Goal: Task Accomplishment & Management: Use online tool/utility

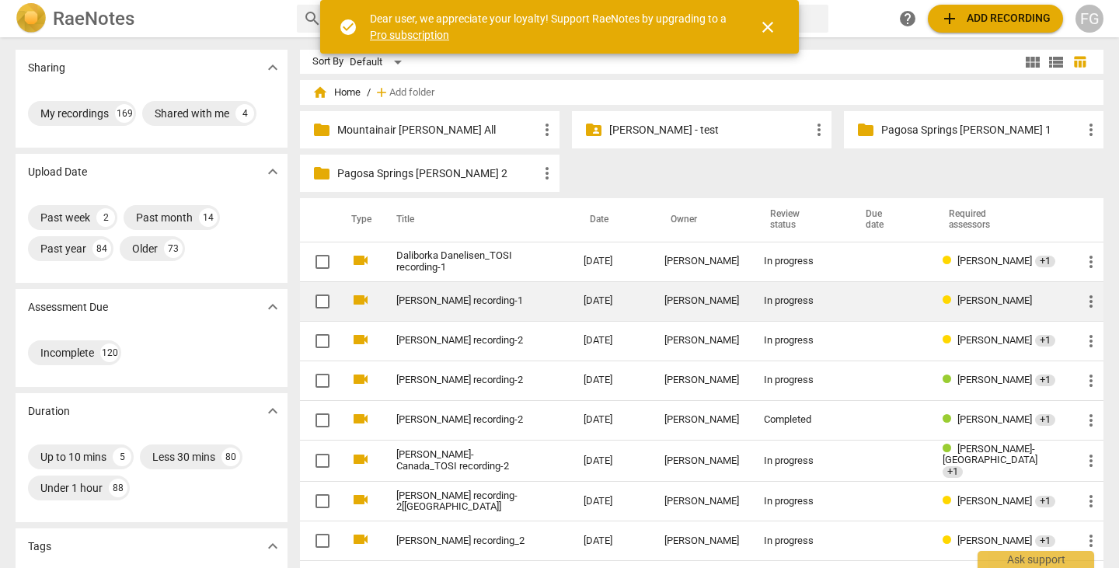
click at [473, 305] on link "[PERSON_NAME] recording-1" at bounding box center [461, 301] width 131 height 12
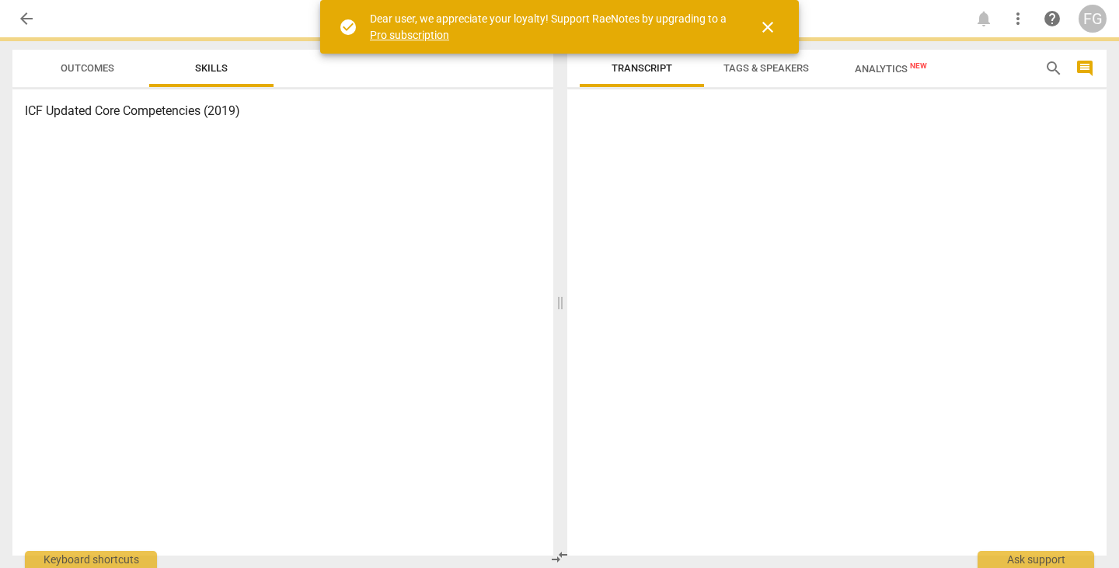
click at [761, 29] on span "close" at bounding box center [767, 27] width 19 height 19
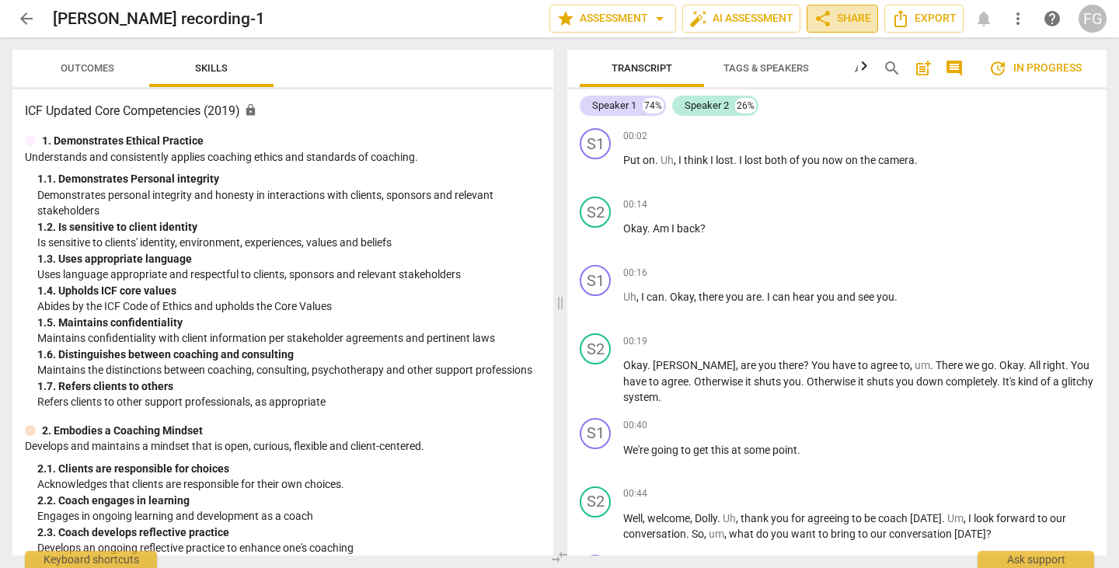
click at [834, 13] on span "share Share" at bounding box center [841, 18] width 57 height 19
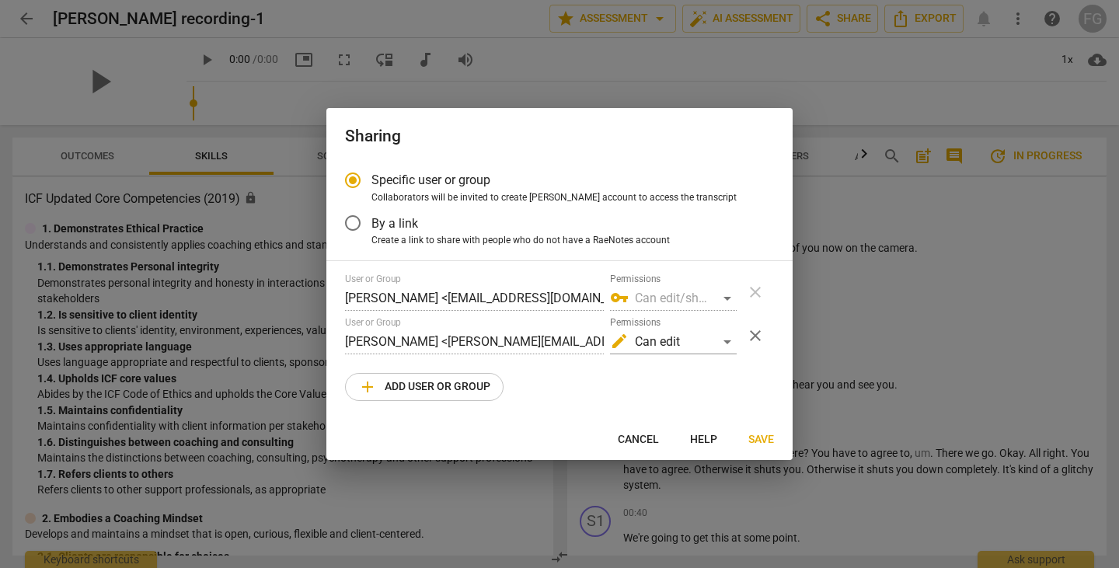
click at [856, 366] on div at bounding box center [559, 284] width 1119 height 568
radio input "false"
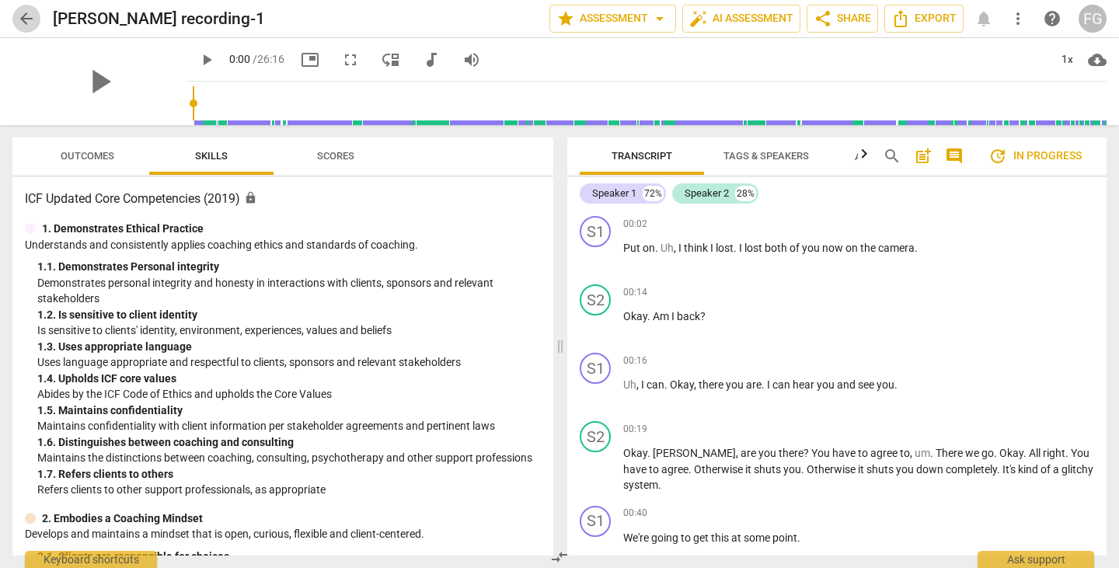
click at [17, 24] on span "arrow_back" at bounding box center [26, 18] width 19 height 19
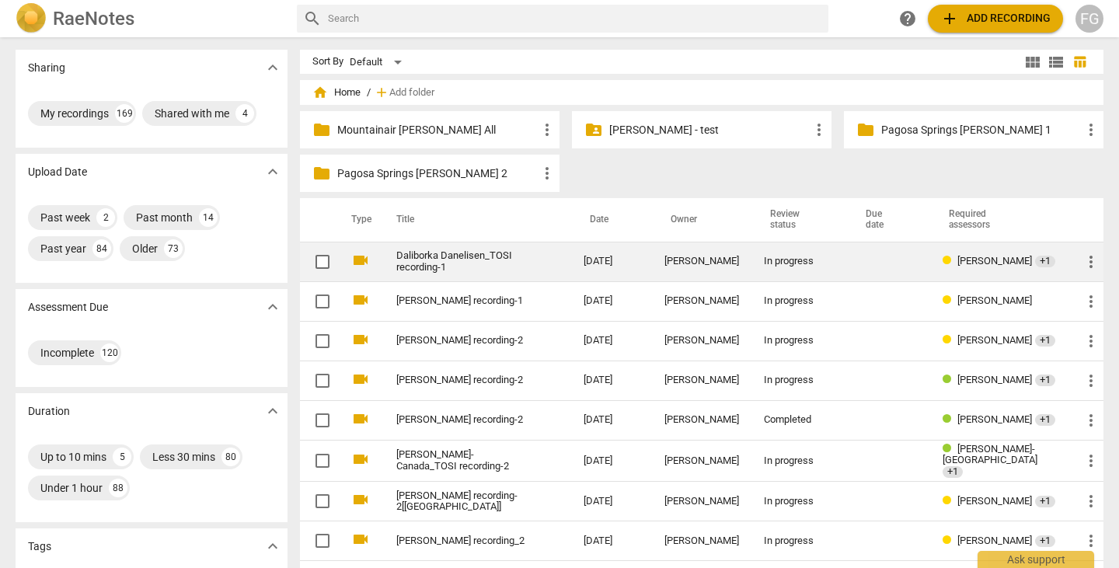
click at [472, 266] on link "Daliborka Danelisen_TOSI recording-1" at bounding box center [461, 261] width 131 height 23
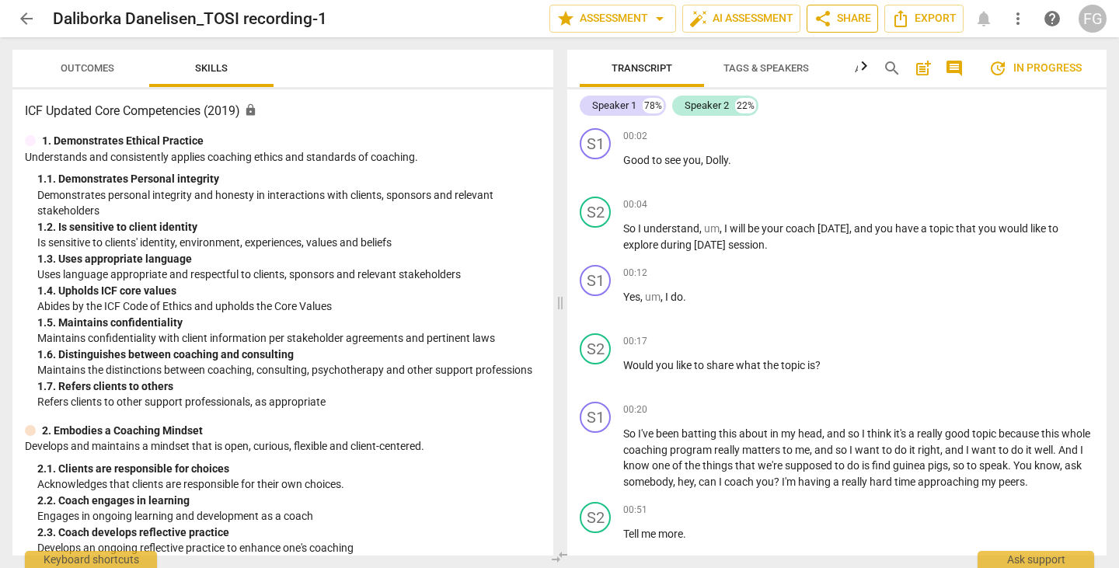
click at [855, 23] on span "share Share" at bounding box center [841, 18] width 57 height 19
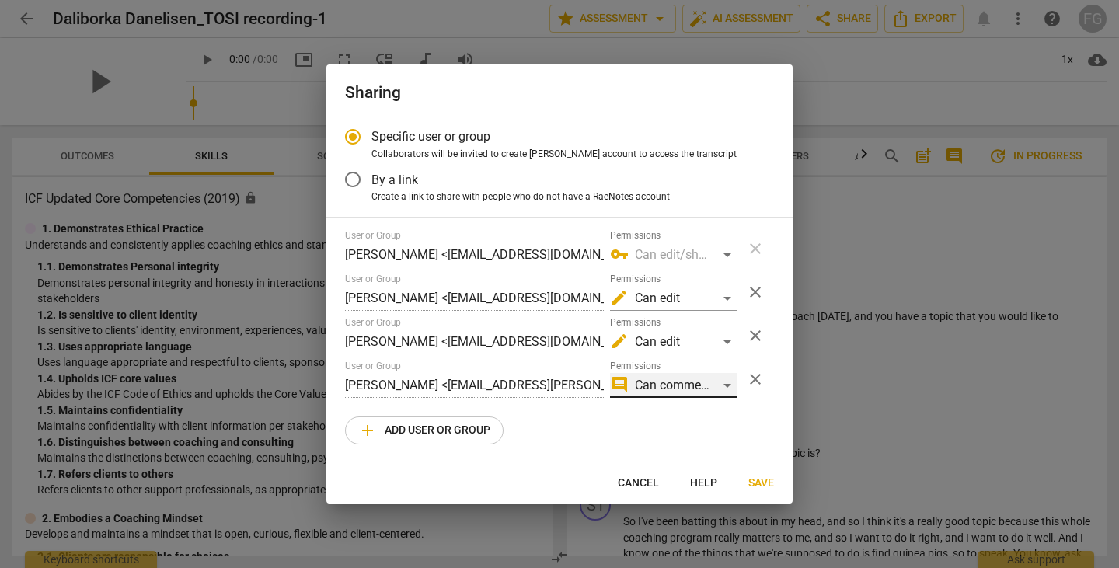
click at [733, 388] on div "comment Can comment" at bounding box center [673, 385] width 127 height 25
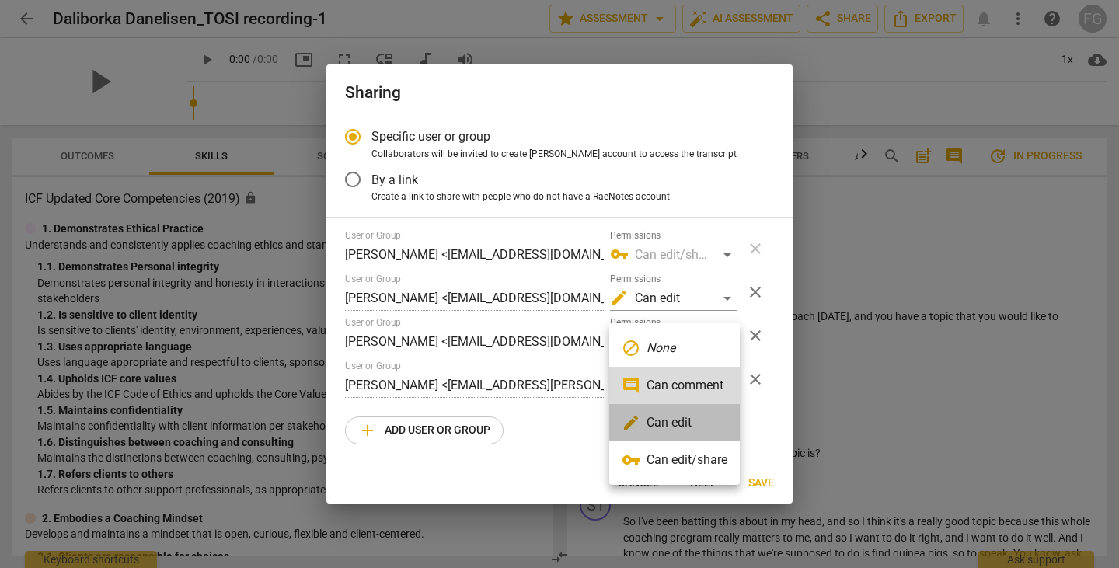
click at [694, 426] on li "edit Can edit" at bounding box center [674, 422] width 131 height 37
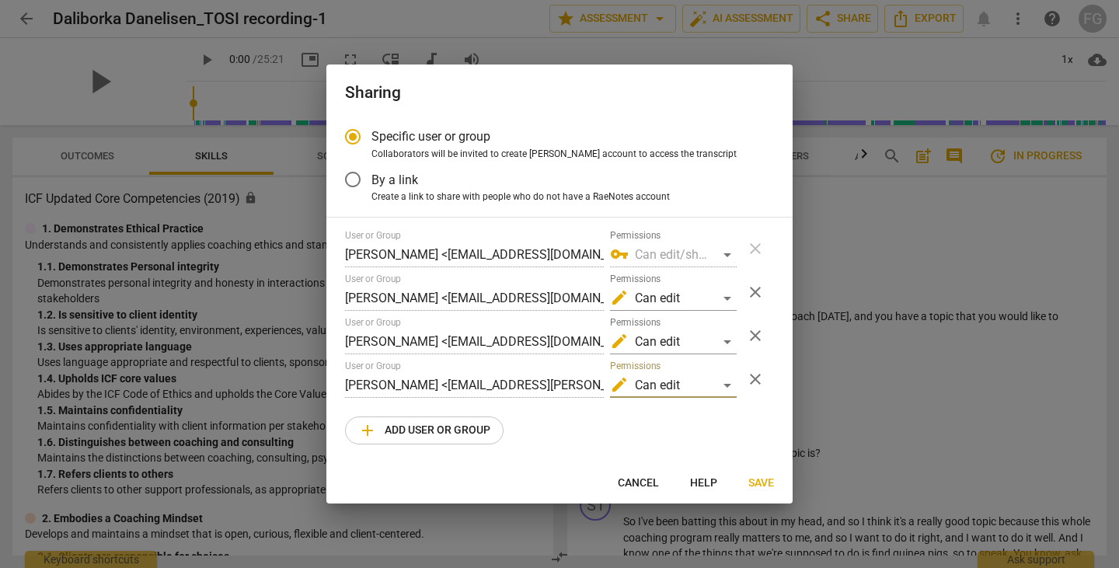
click at [743, 475] on button "Save" at bounding box center [761, 483] width 51 height 28
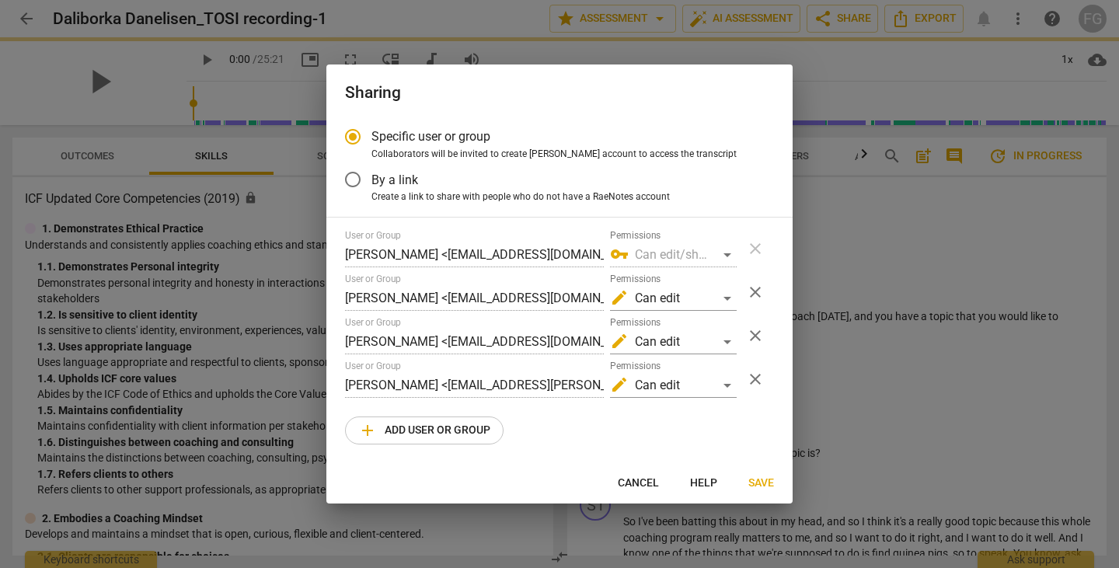
radio input "false"
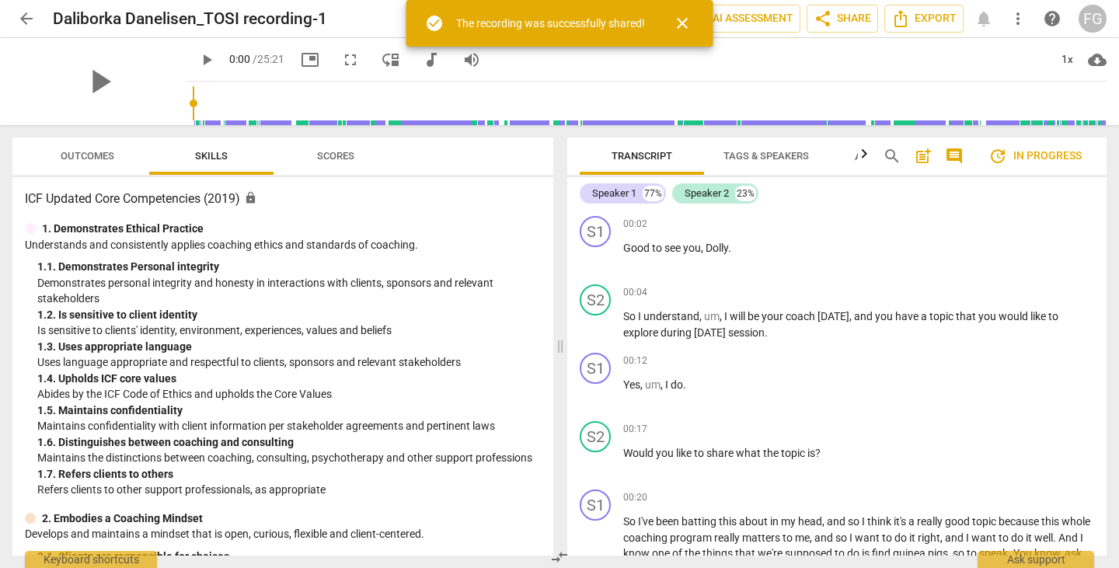
click at [683, 28] on span "close" at bounding box center [682, 23] width 19 height 19
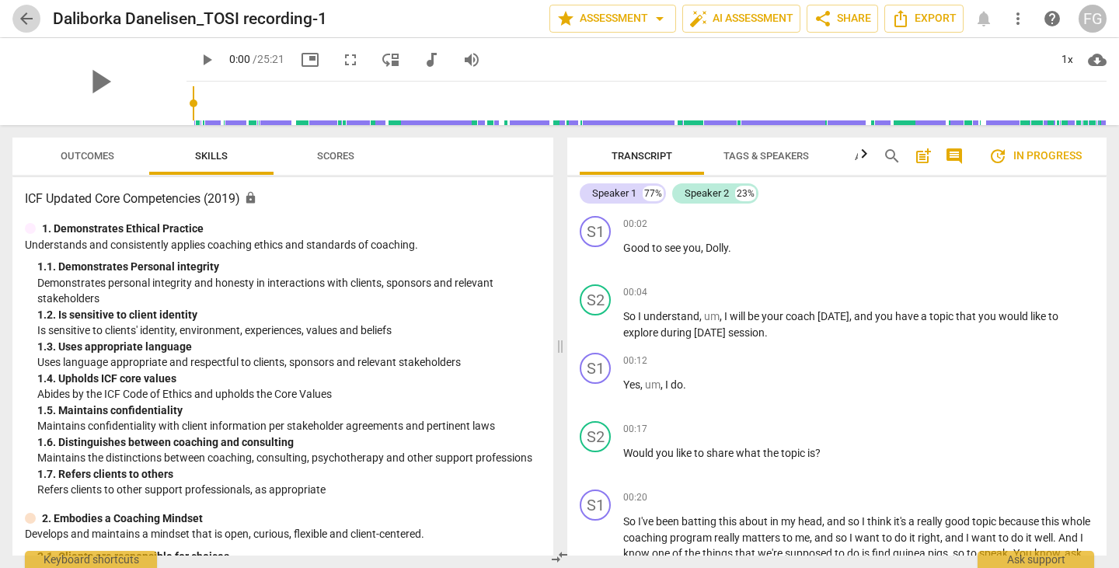
click at [36, 16] on span "arrow_back" at bounding box center [26, 18] width 28 height 19
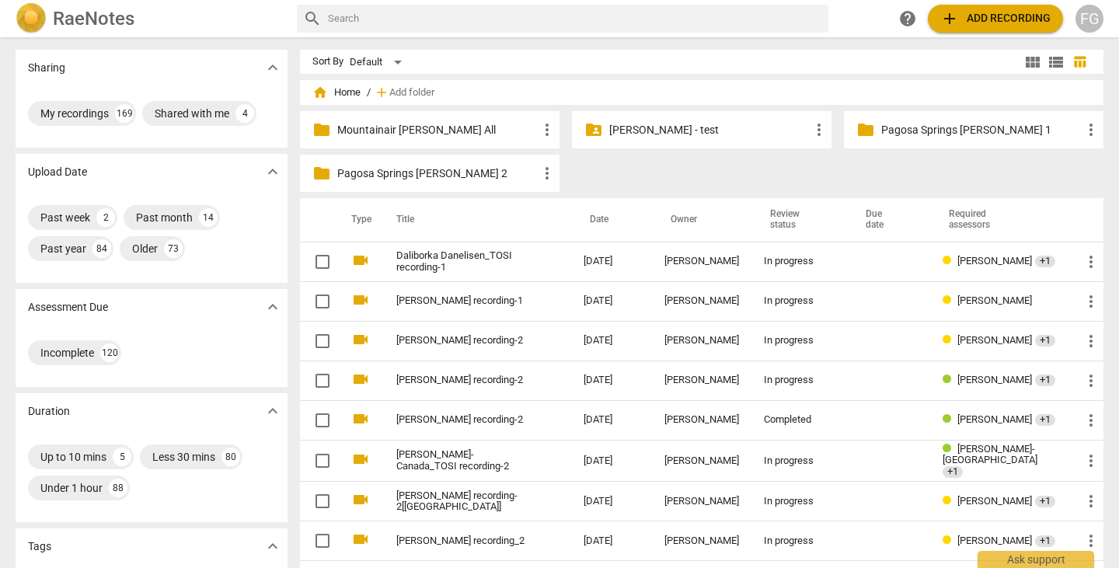
click at [995, 17] on span "add Add recording" at bounding box center [995, 18] width 110 height 19
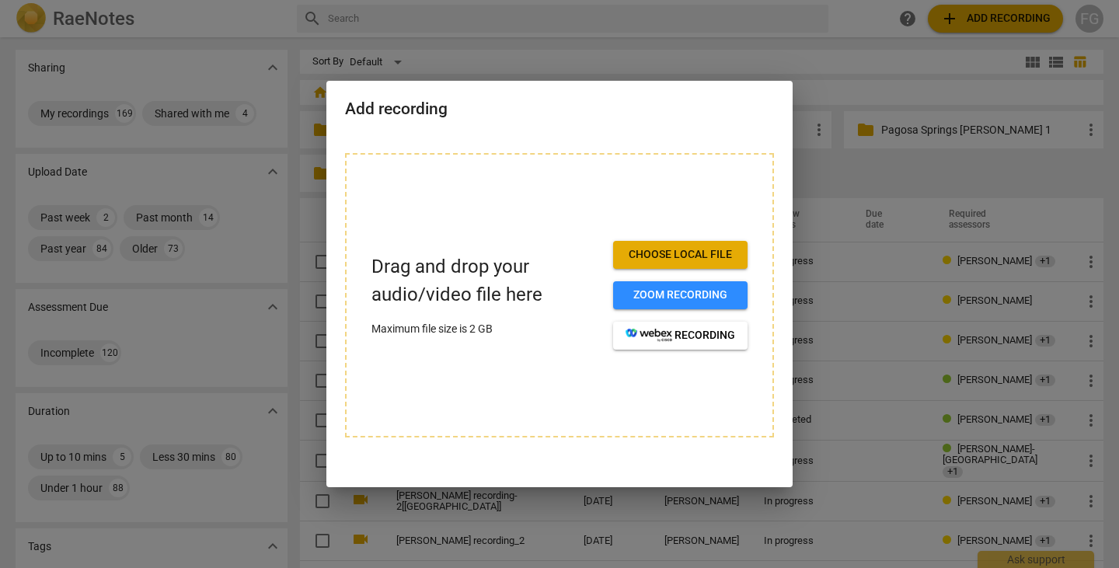
click at [677, 250] on span "Choose local file" at bounding box center [680, 255] width 110 height 16
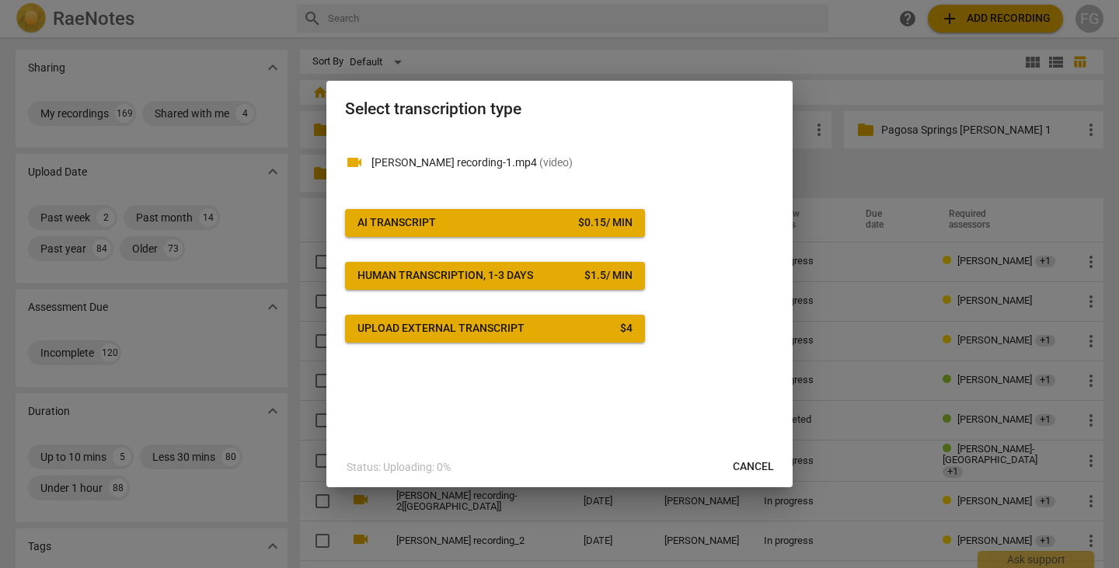
click at [483, 219] on span "AI Transcript $ 0.15 / min" at bounding box center [494, 223] width 275 height 16
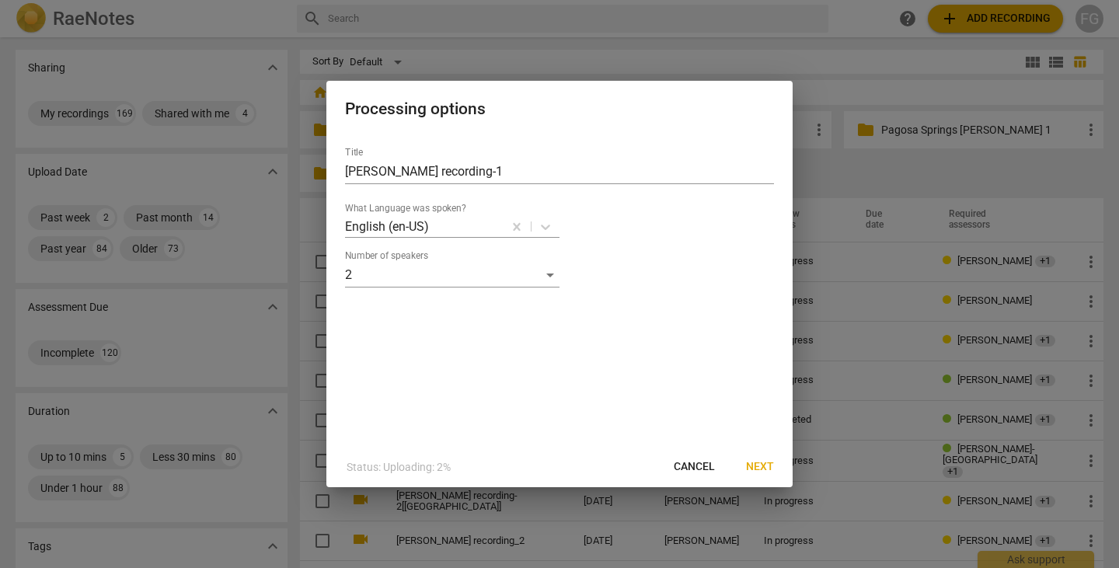
click at [762, 464] on span "Next" at bounding box center [760, 467] width 28 height 16
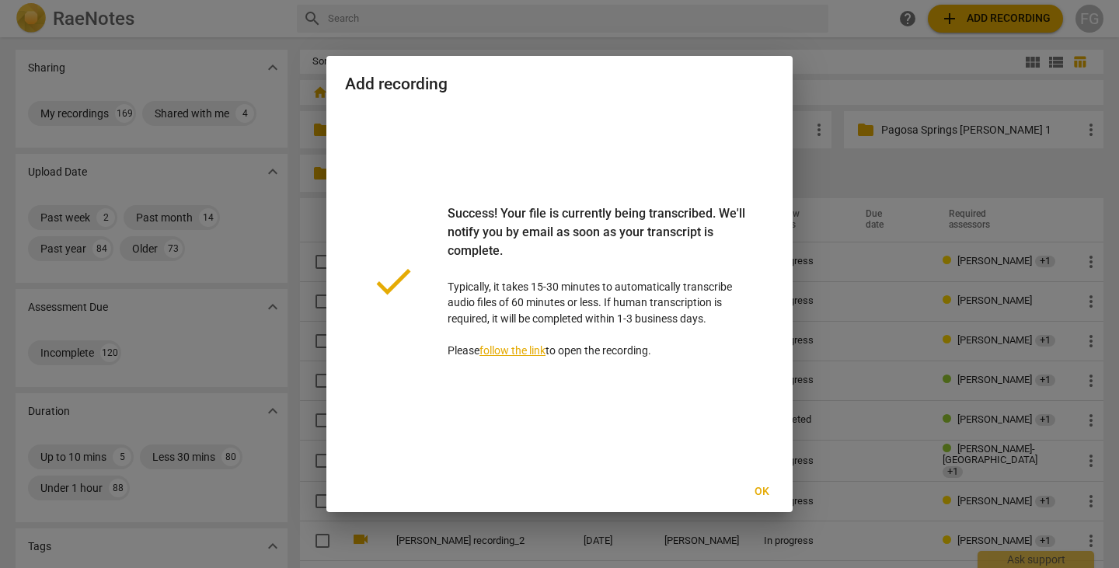
click at [763, 496] on span "Ok" at bounding box center [761, 492] width 25 height 16
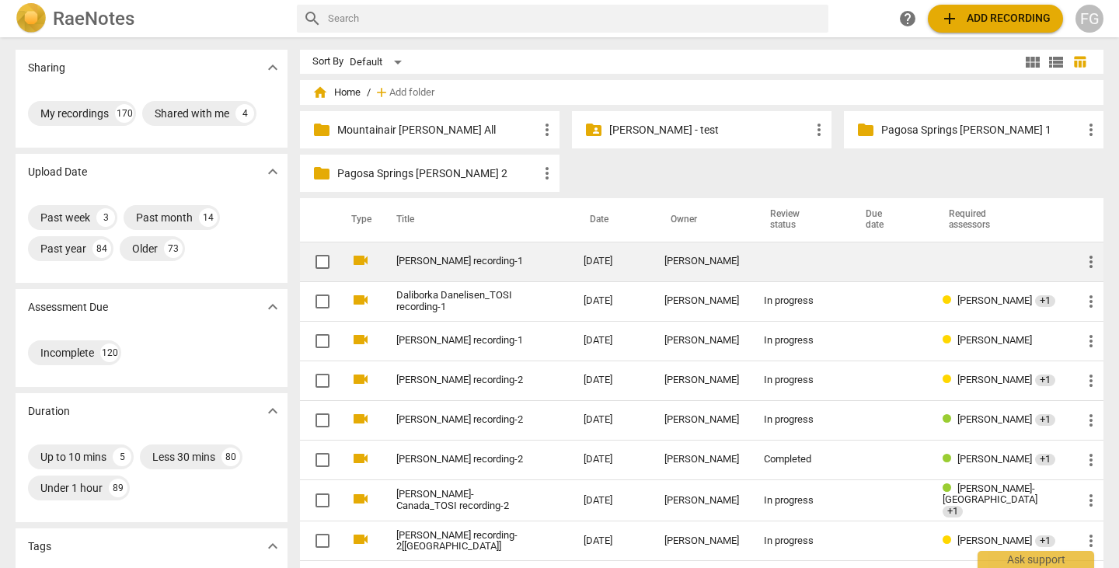
click at [475, 253] on td "Robin Skrine_TOSI recording-1" at bounding box center [474, 262] width 193 height 40
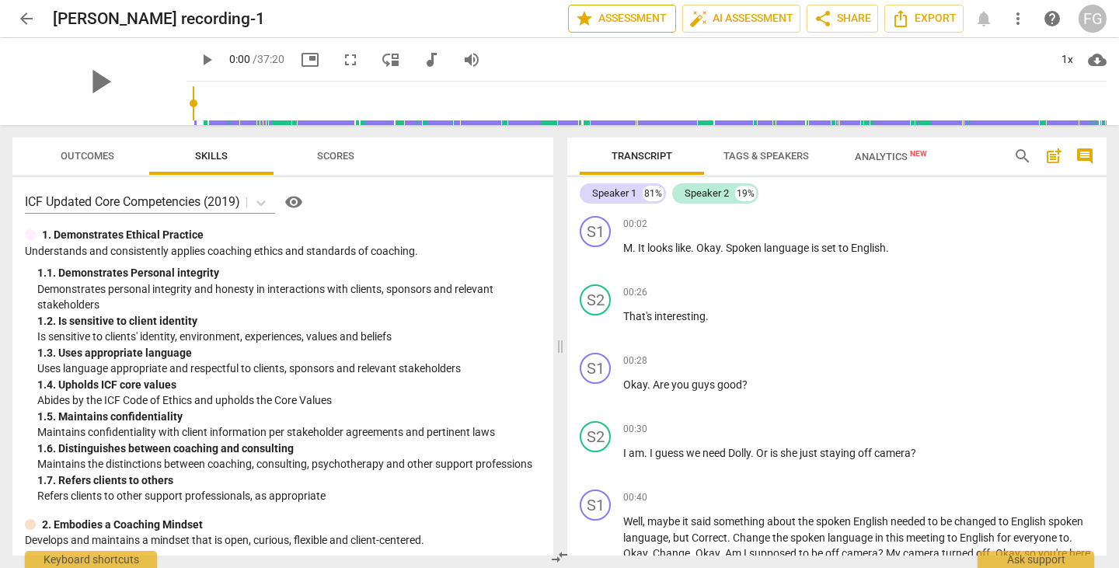
click at [619, 15] on span "star Assessment" at bounding box center [622, 18] width 94 height 19
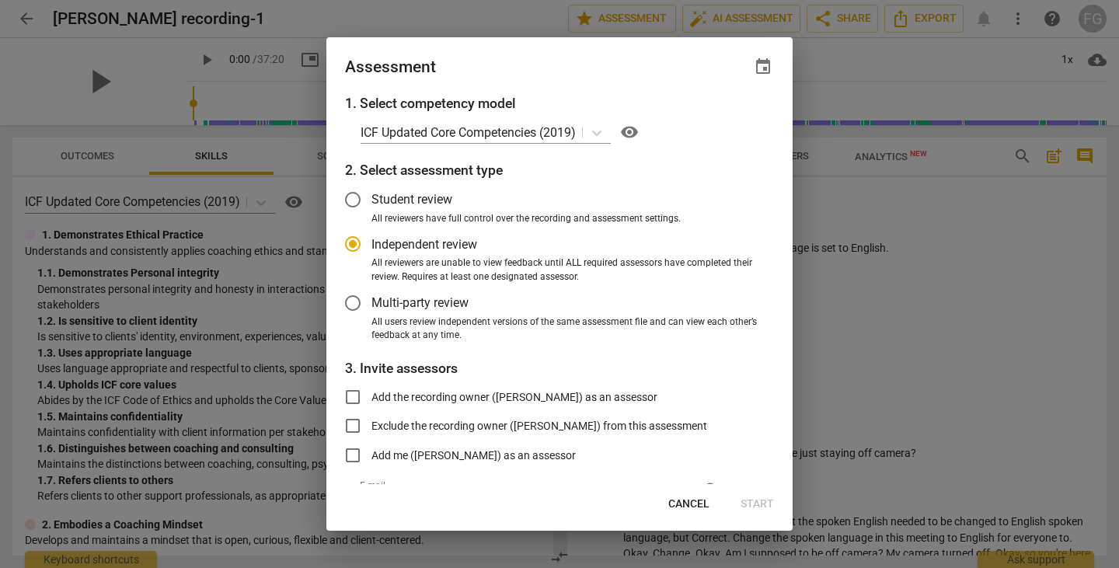
radio input "false"
click at [400, 315] on label "Multi-party review" at bounding box center [547, 302] width 427 height 37
click at [371, 315] on input "Multi-party review" at bounding box center [352, 302] width 37 height 37
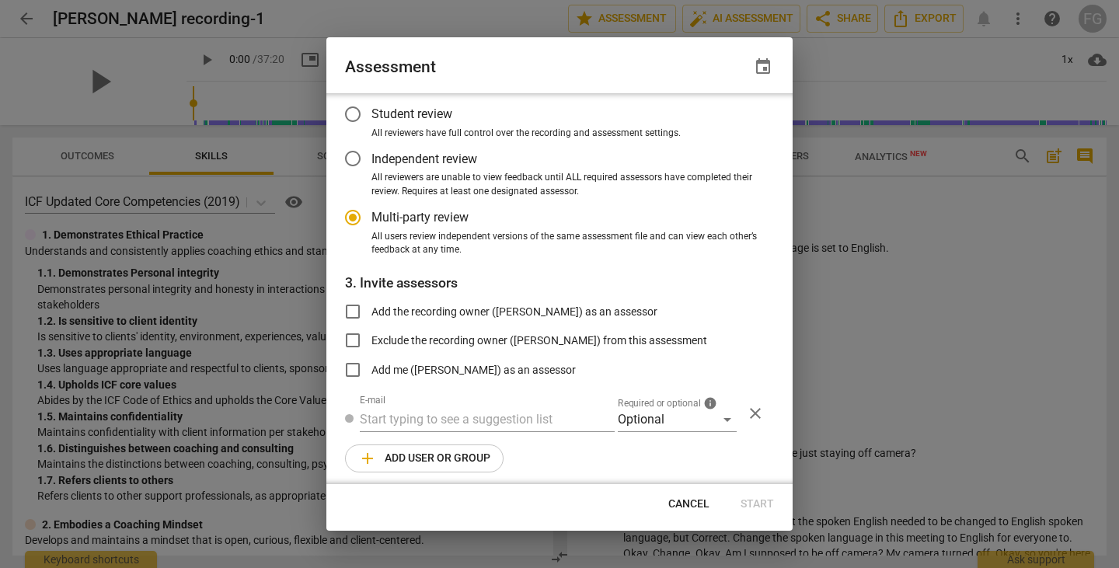
radio input "false"
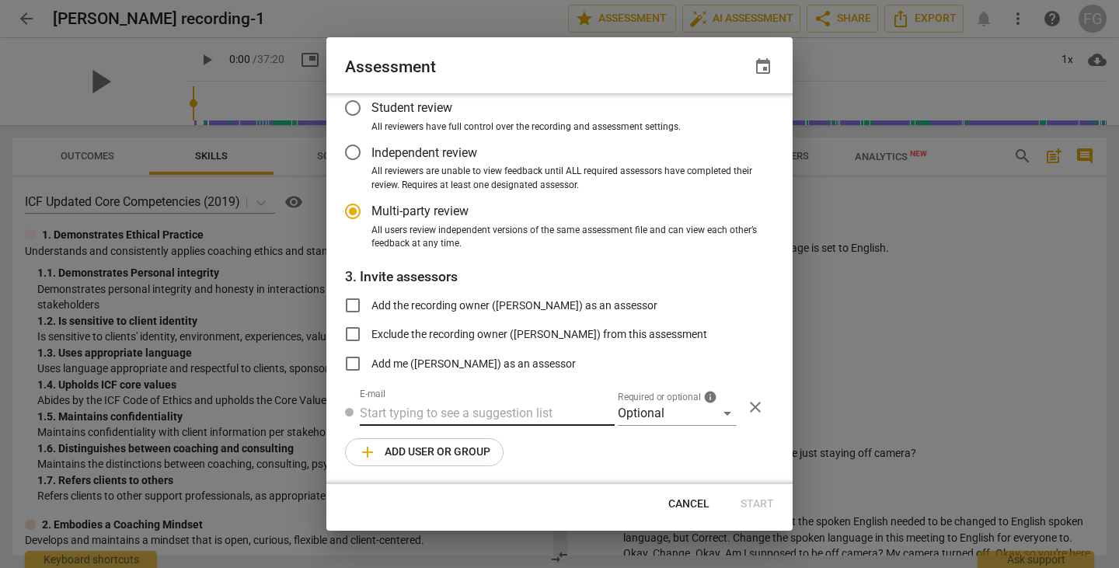
click at [480, 416] on input "text" at bounding box center [487, 413] width 255 height 25
paste input "carl.franco@invitechange.com"
type input "carl.franco@invitechange.com"
click at [676, 418] on div "Optional" at bounding box center [677, 413] width 119 height 25
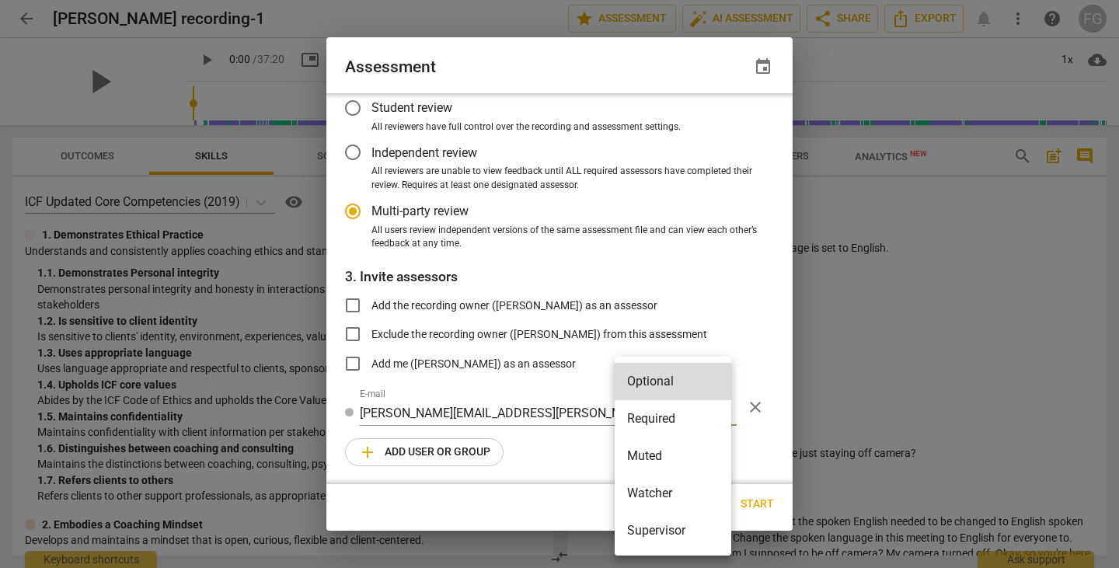
click at [638, 415] on li "Required" at bounding box center [673, 418] width 117 height 37
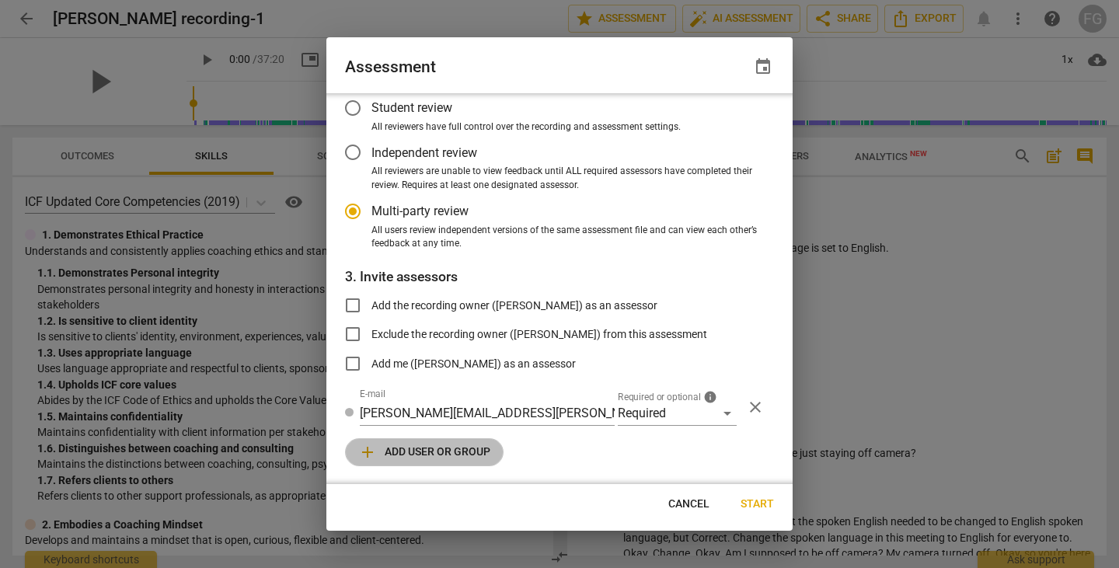
click at [459, 448] on span "add Add user or group" at bounding box center [424, 452] width 132 height 19
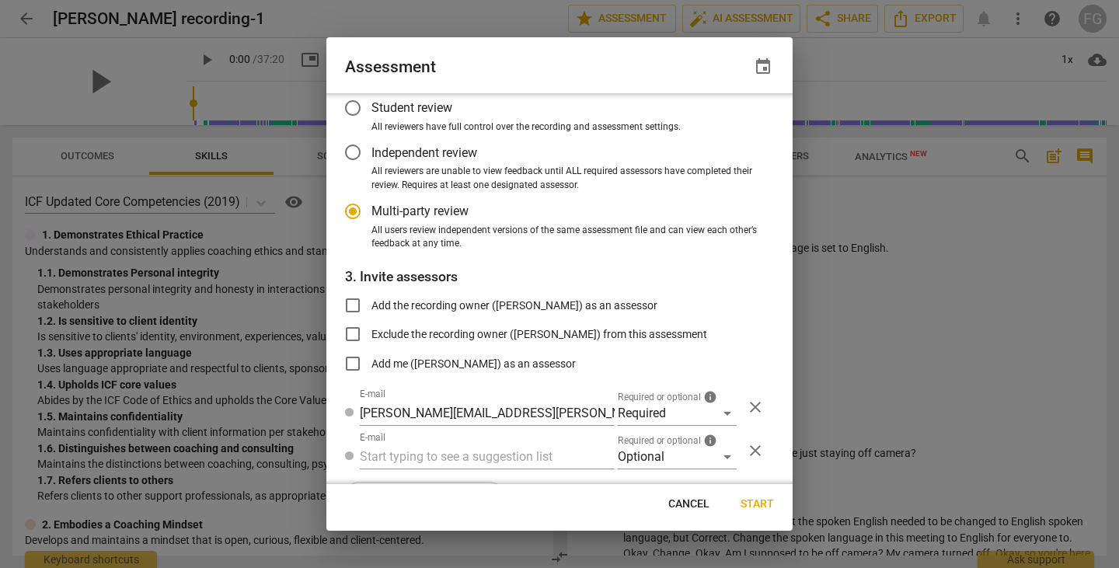
radio input "false"
click at [465, 456] on input "text" at bounding box center [487, 456] width 255 height 25
paste input "rskrine1@geisinger.edu"
type input "rskrine1@geisinger.edu"
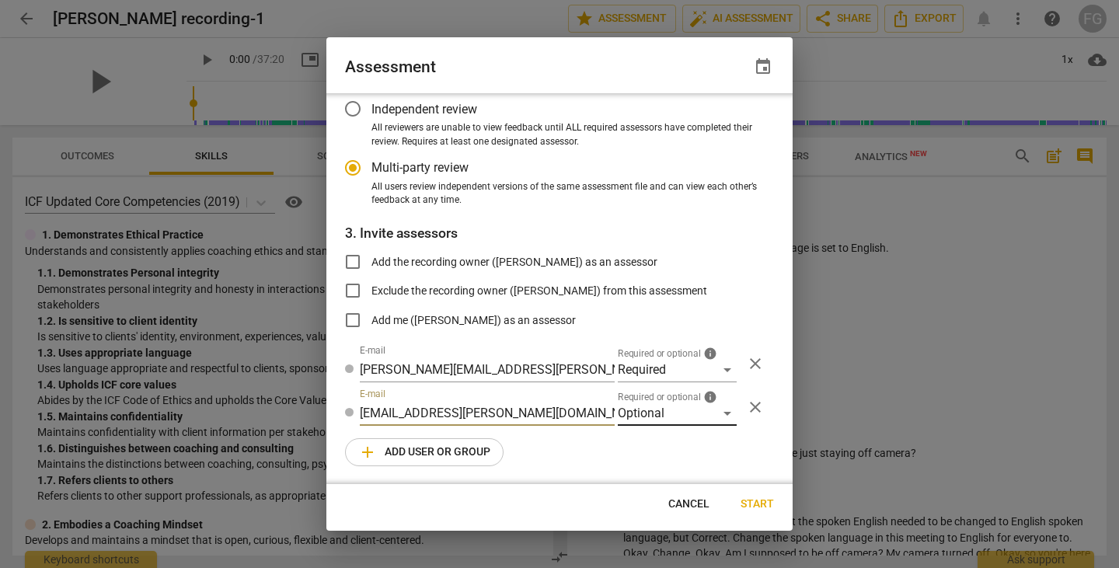
radio input "false"
type input "rskrine1@geisinger.edu"
click at [677, 408] on div "Optional" at bounding box center [677, 413] width 119 height 25
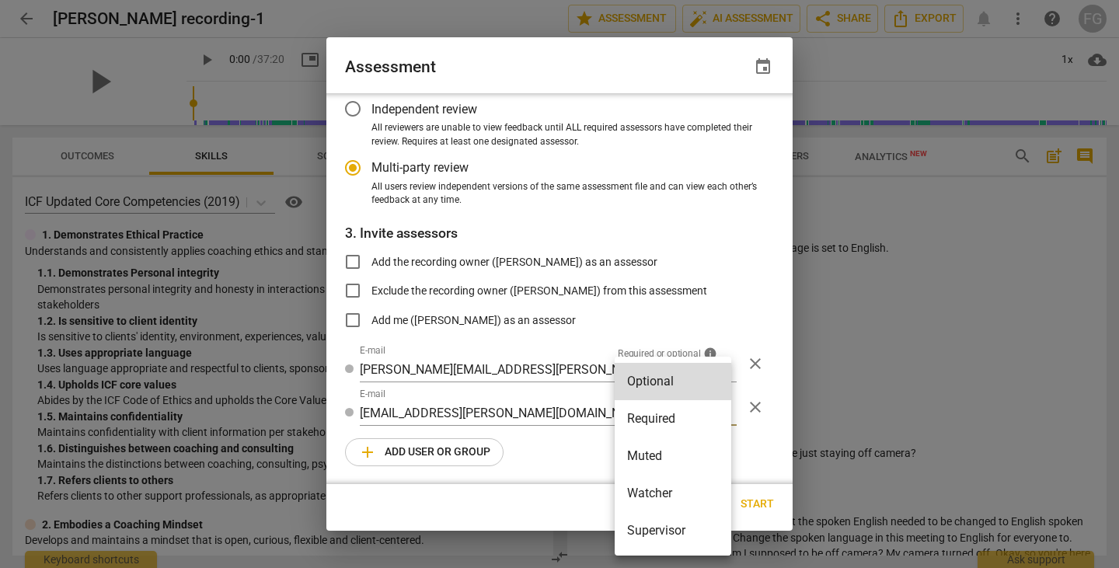
click at [650, 420] on li "Required" at bounding box center [673, 418] width 117 height 37
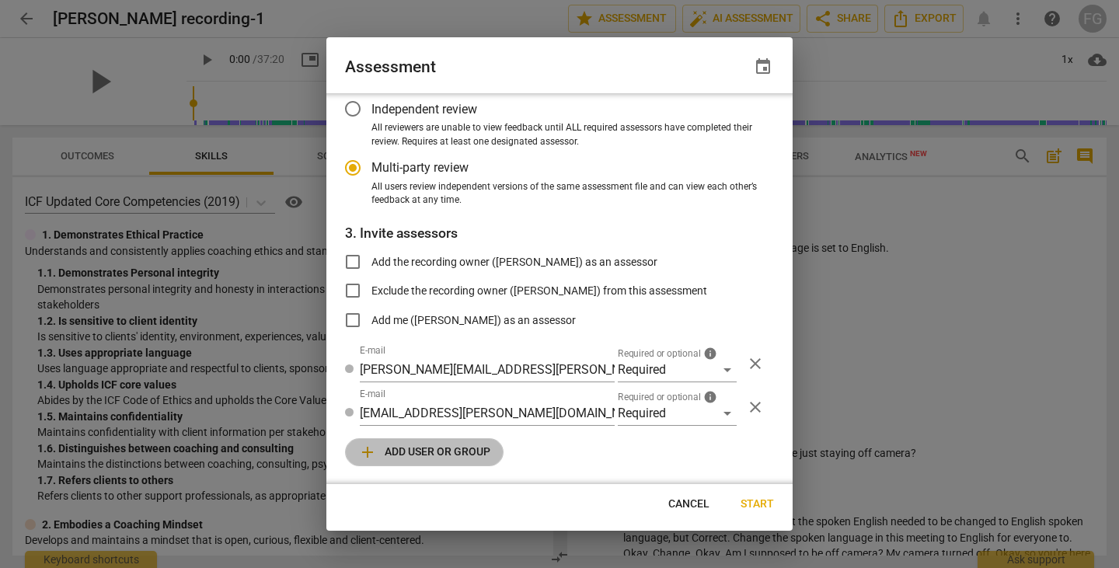
click at [444, 448] on span "add Add user or group" at bounding box center [424, 452] width 132 height 19
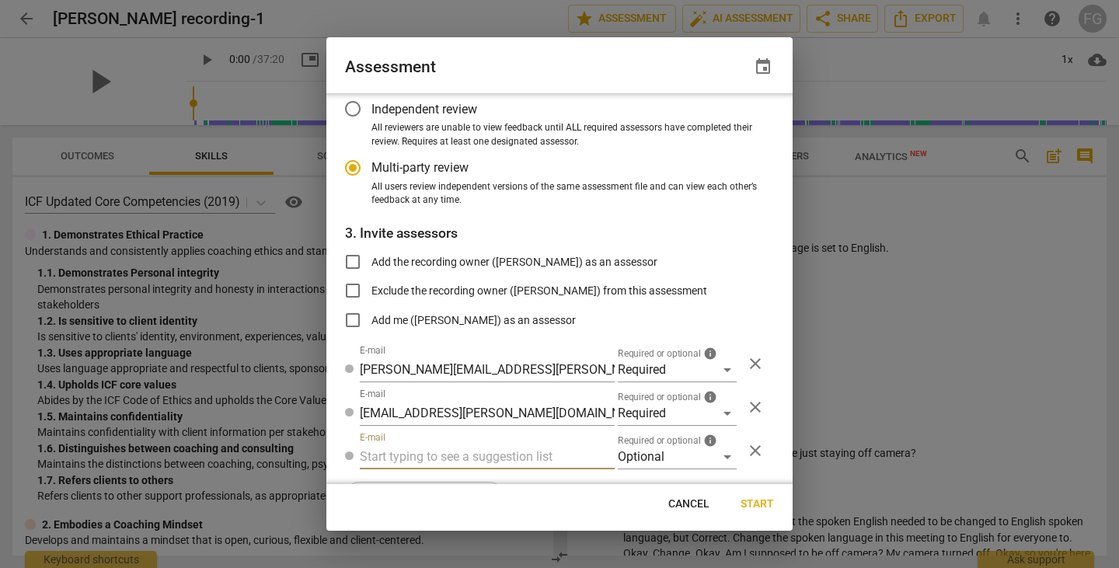
radio input "false"
click at [414, 462] on input "text" at bounding box center [487, 456] width 255 height 25
type input "fgaillour@gmail.com"
click at [650, 447] on div "Optional" at bounding box center [677, 456] width 119 height 25
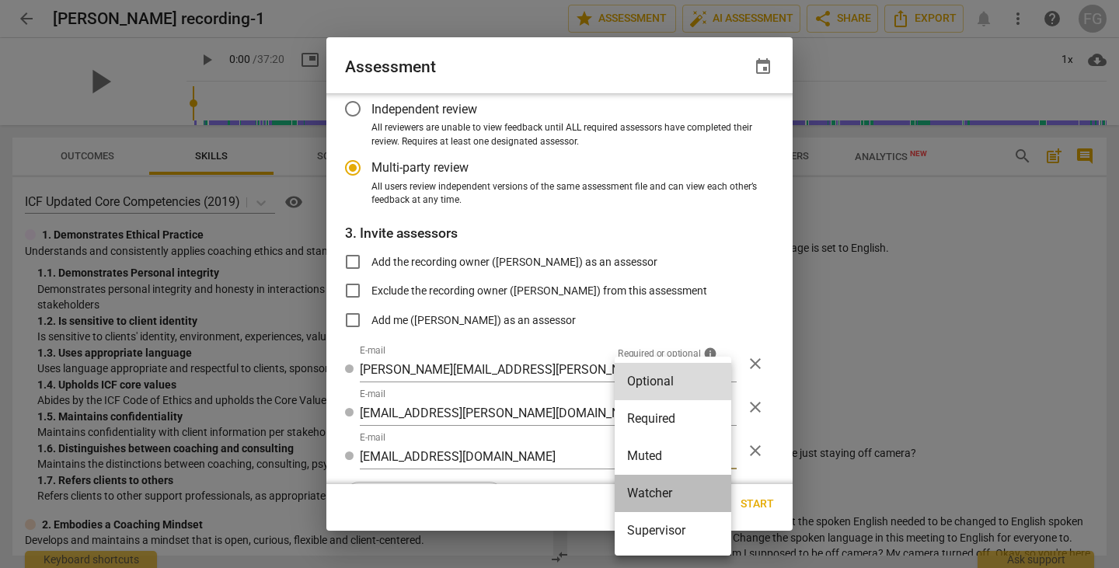
click at [643, 489] on li "Watcher" at bounding box center [673, 493] width 117 height 37
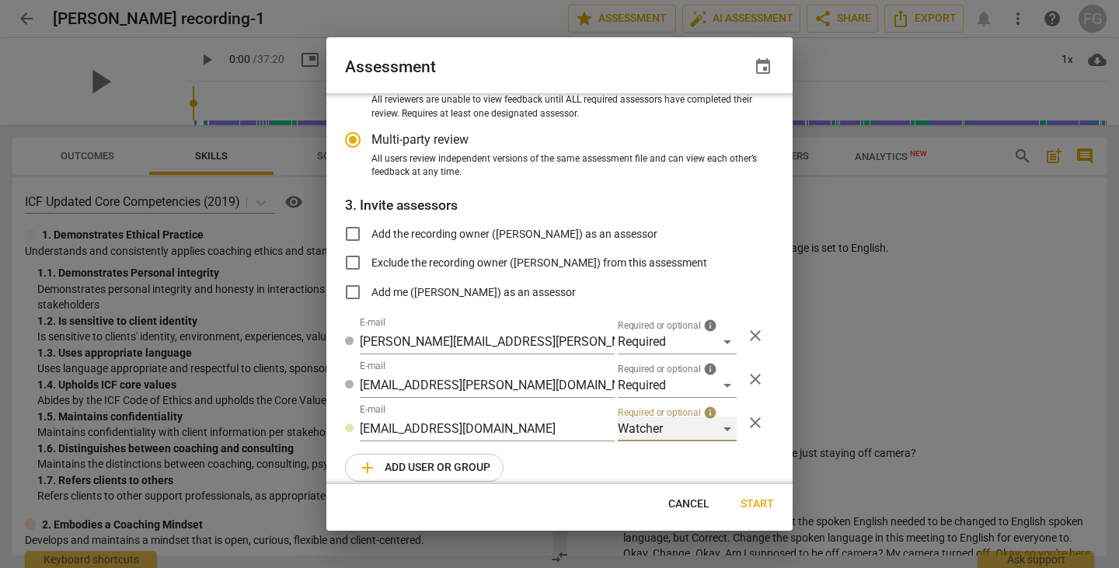
radio input "false"
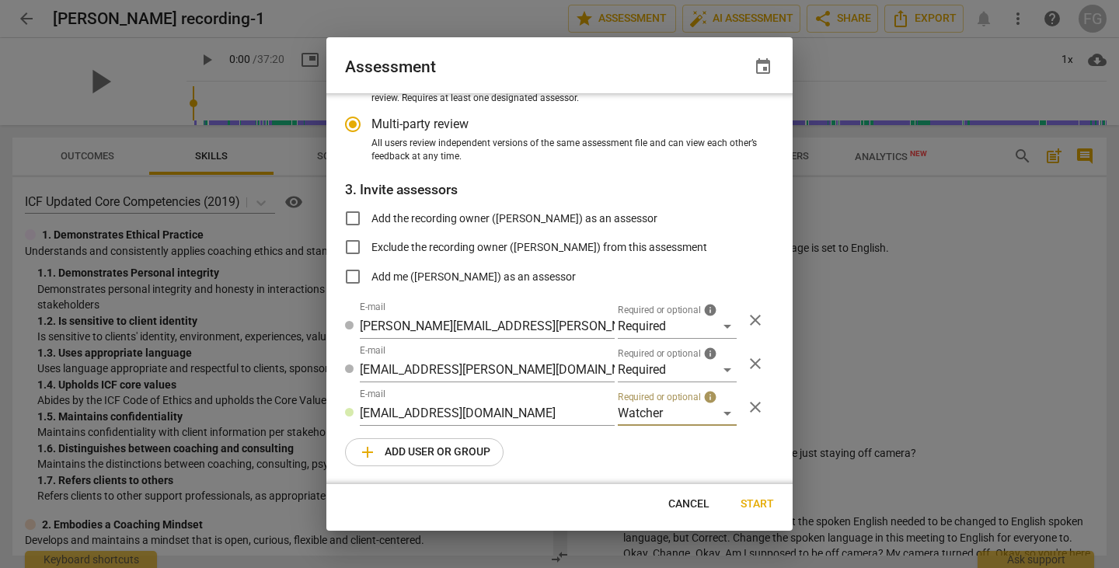
click at [763, 507] on span "Start" at bounding box center [756, 504] width 33 height 16
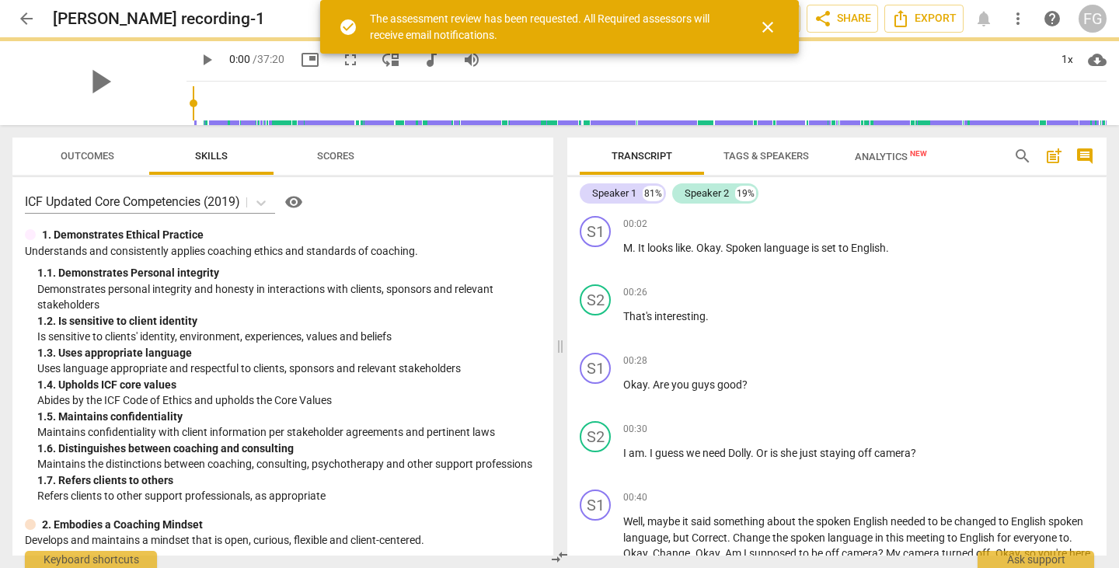
click at [765, 26] on span "close" at bounding box center [767, 27] width 19 height 19
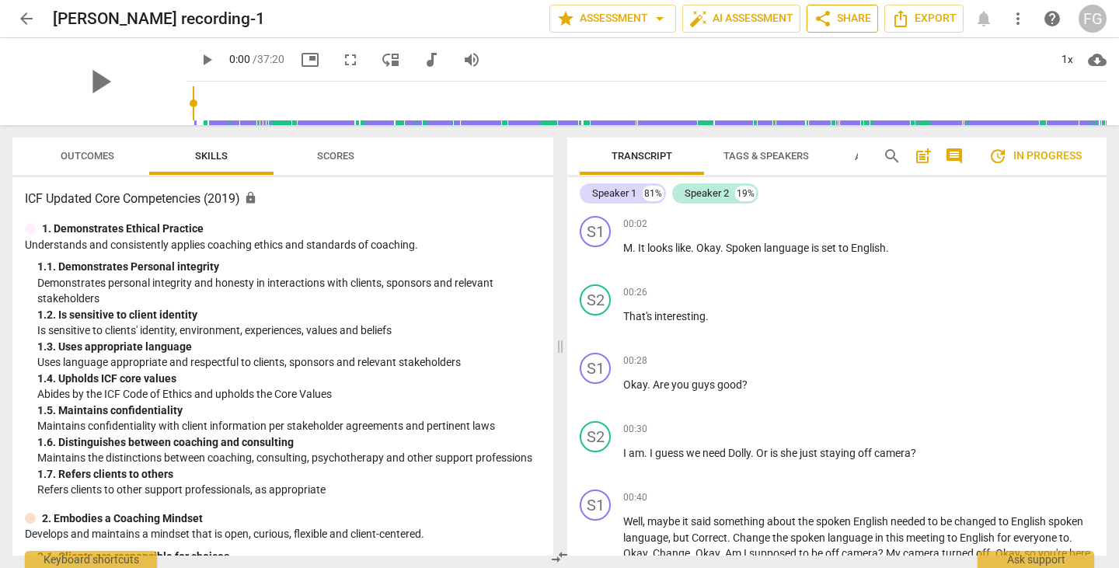
click at [842, 16] on span "share Share" at bounding box center [841, 18] width 57 height 19
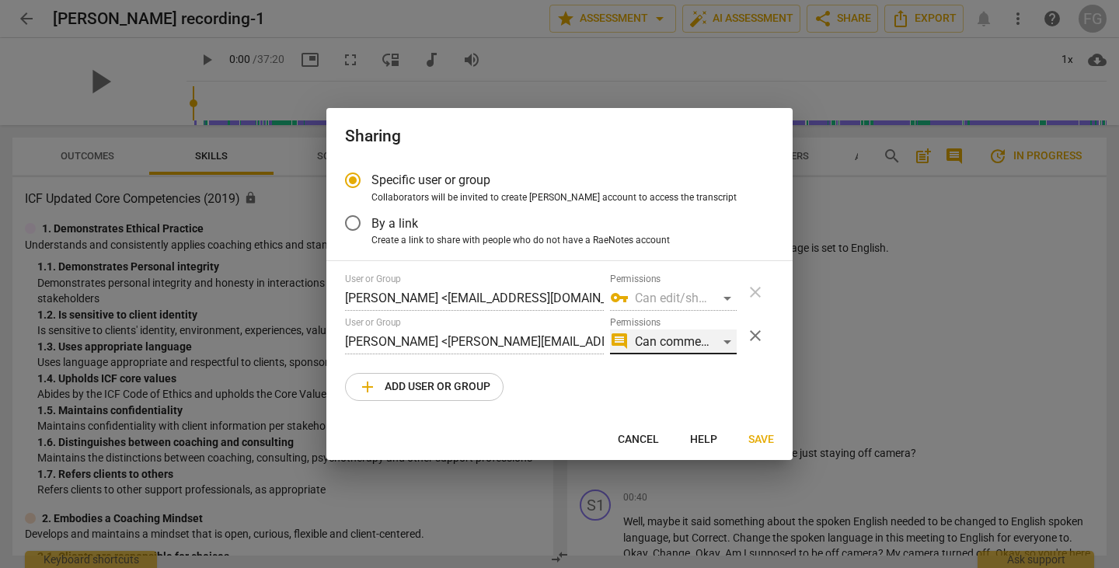
click at [730, 335] on div "comment Can comment" at bounding box center [673, 341] width 127 height 25
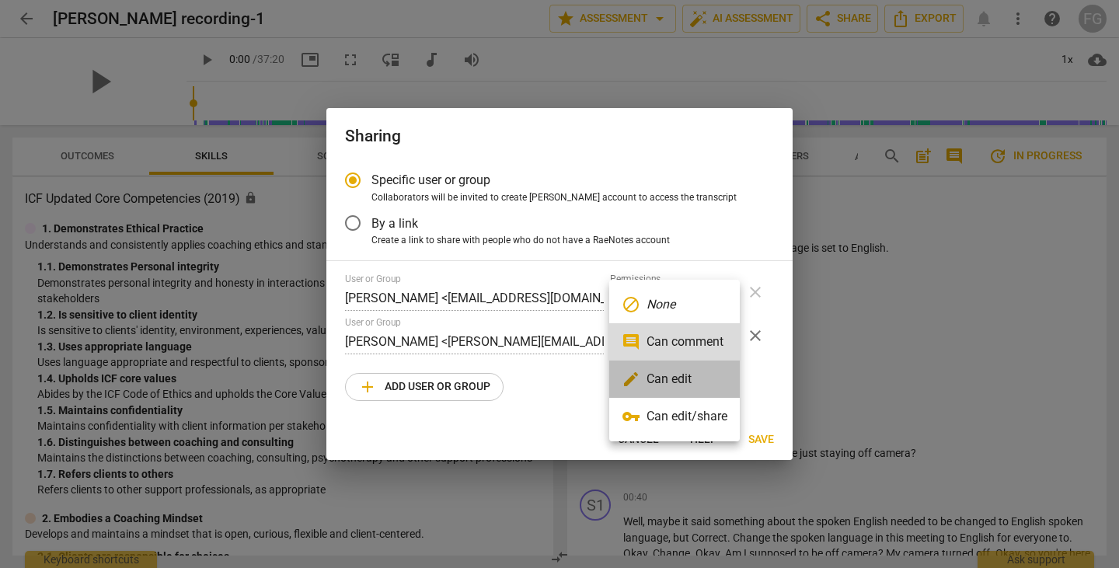
click at [677, 388] on li "edit Can edit" at bounding box center [674, 379] width 131 height 37
radio input "false"
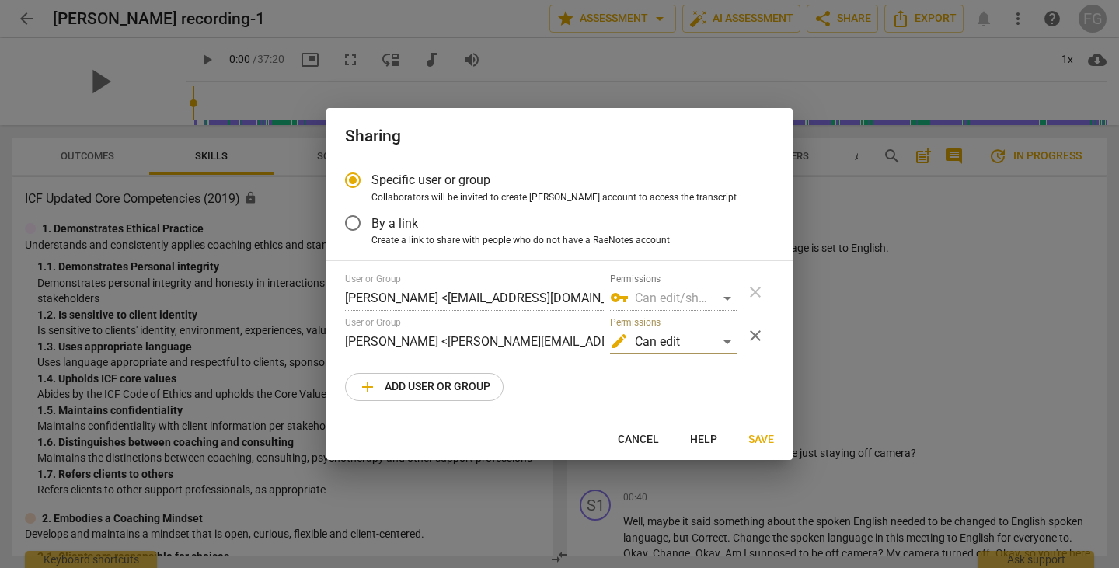
click at [759, 447] on span "Save" at bounding box center [761, 440] width 26 height 16
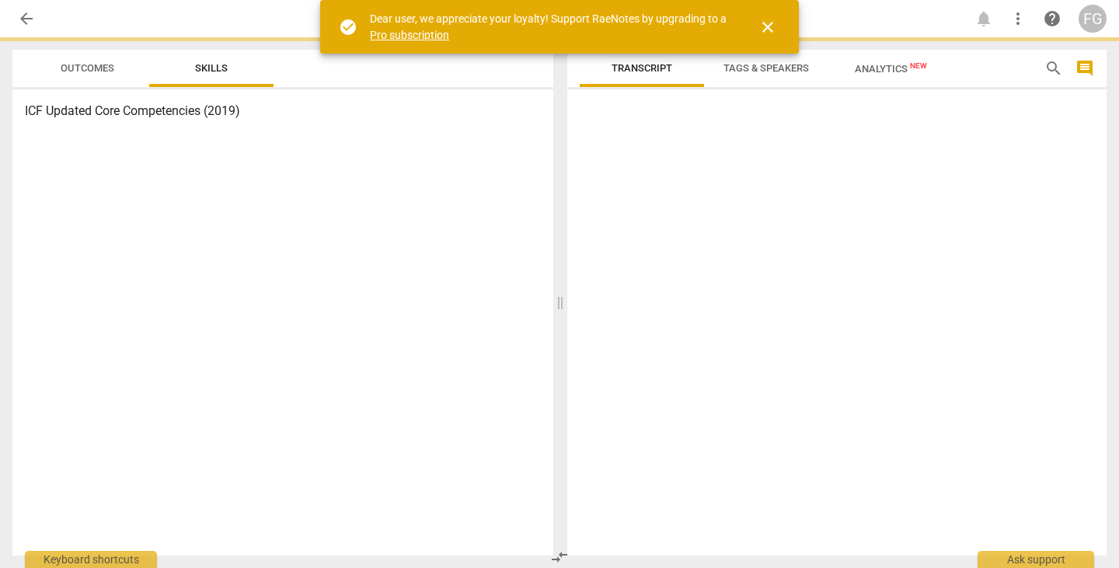
click at [767, 27] on span "close" at bounding box center [767, 27] width 19 height 19
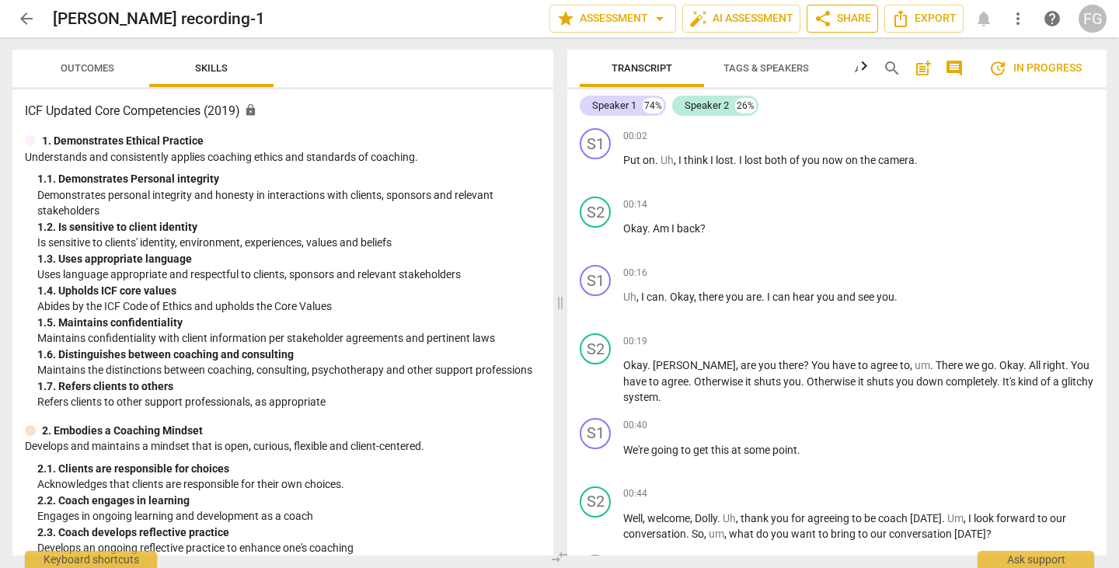
click at [846, 12] on span "share Share" at bounding box center [841, 18] width 57 height 19
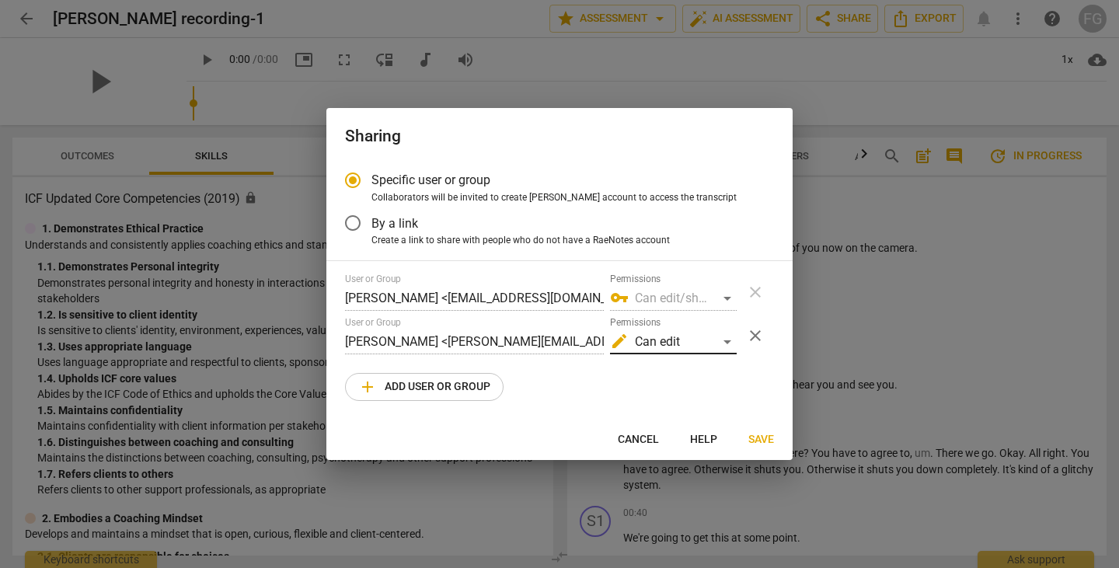
radio input "false"
